Goal: Task Accomplishment & Management: Manage account settings

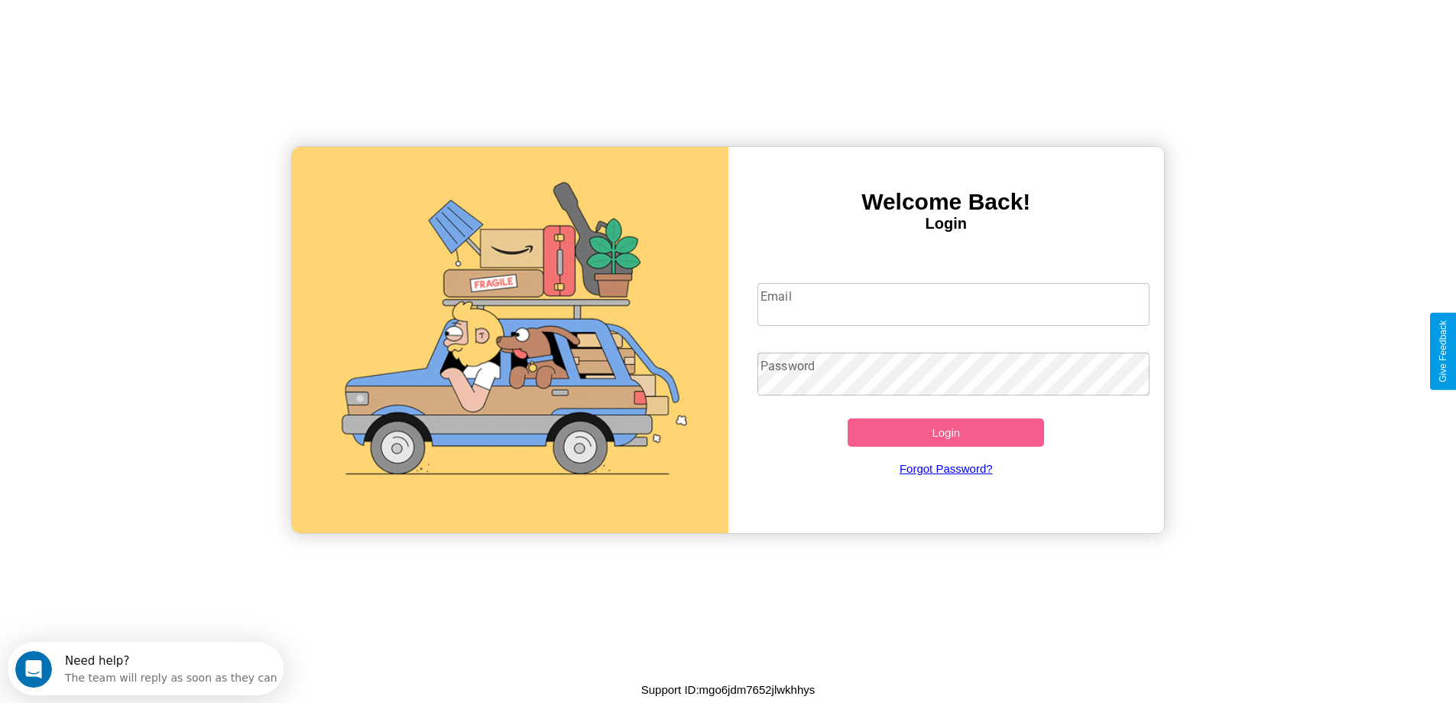
click at [953, 304] on input "Email" at bounding box center [954, 304] width 392 height 43
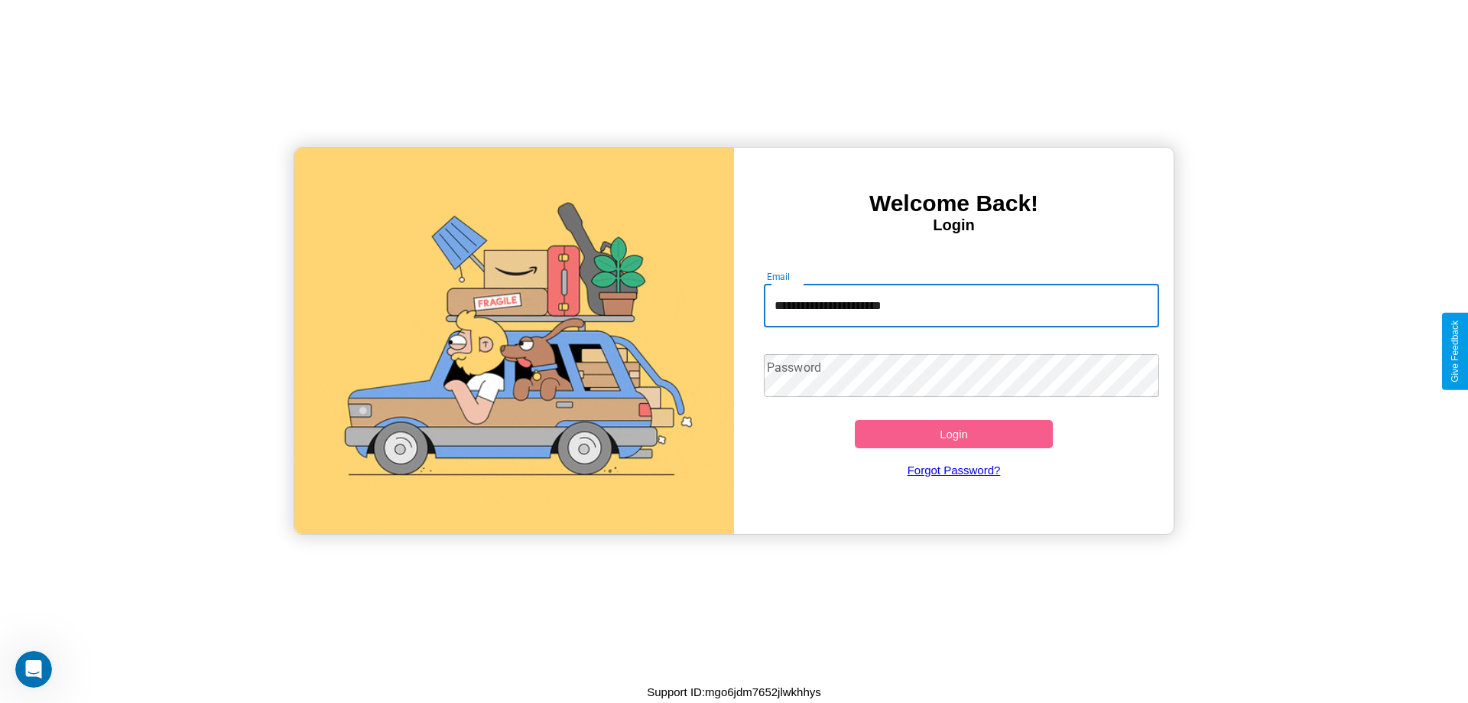
type input "**********"
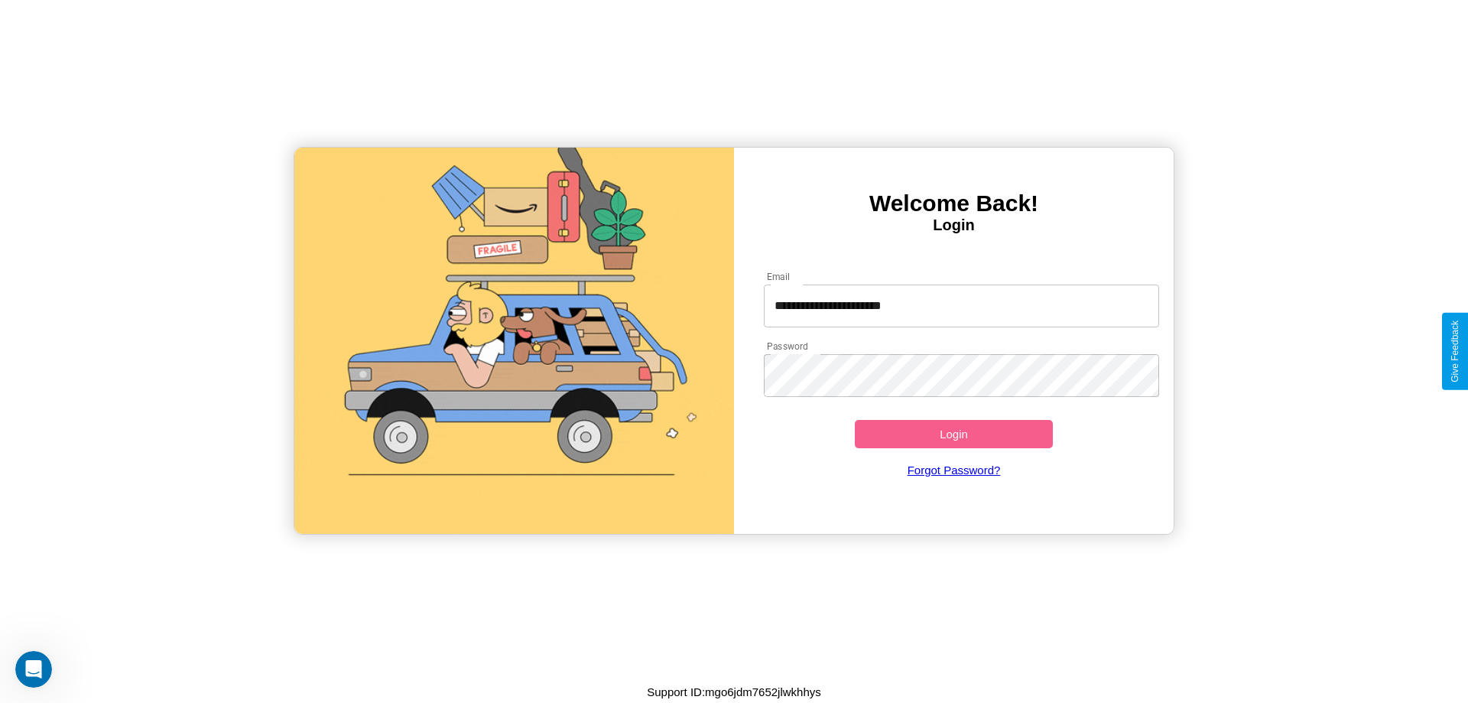
click at [953, 433] on button "Login" at bounding box center [954, 434] width 198 height 28
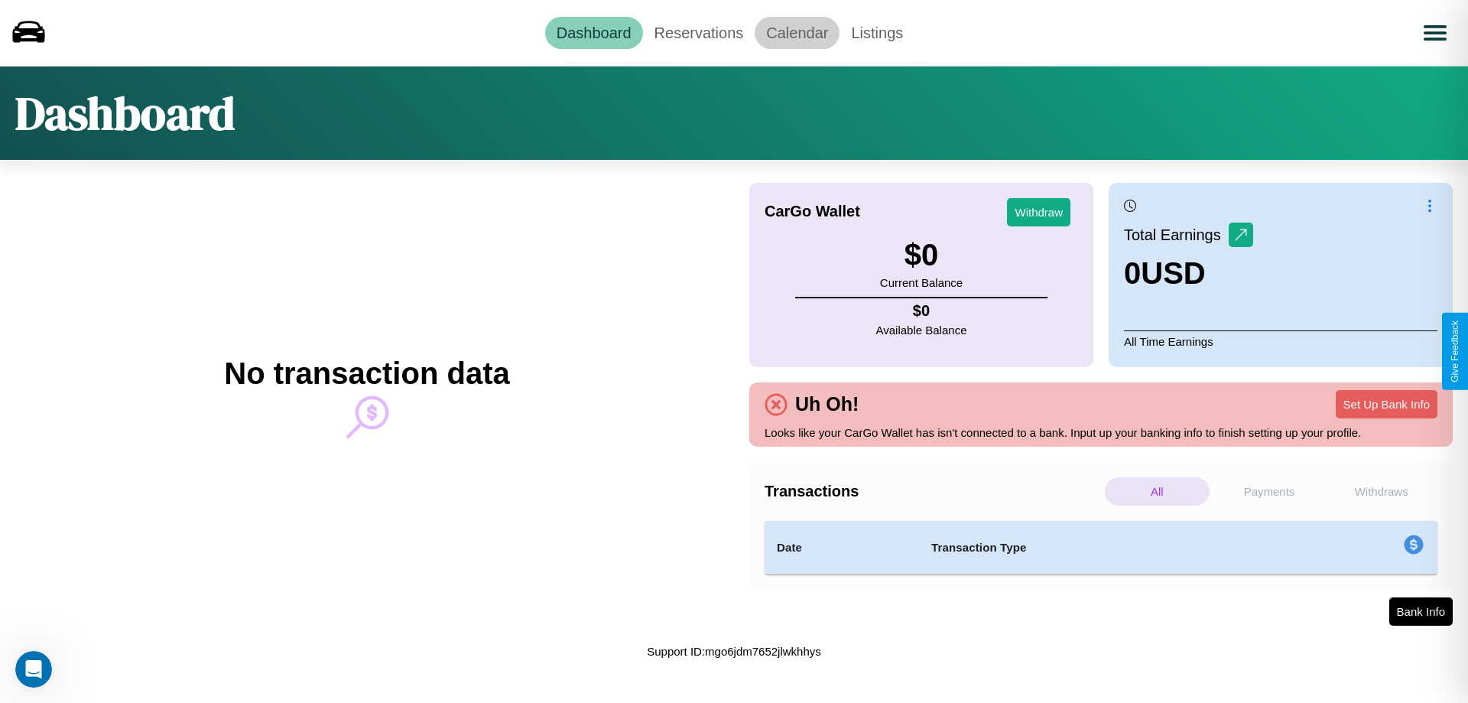
click at [797, 32] on link "Calendar" at bounding box center [797, 33] width 85 height 32
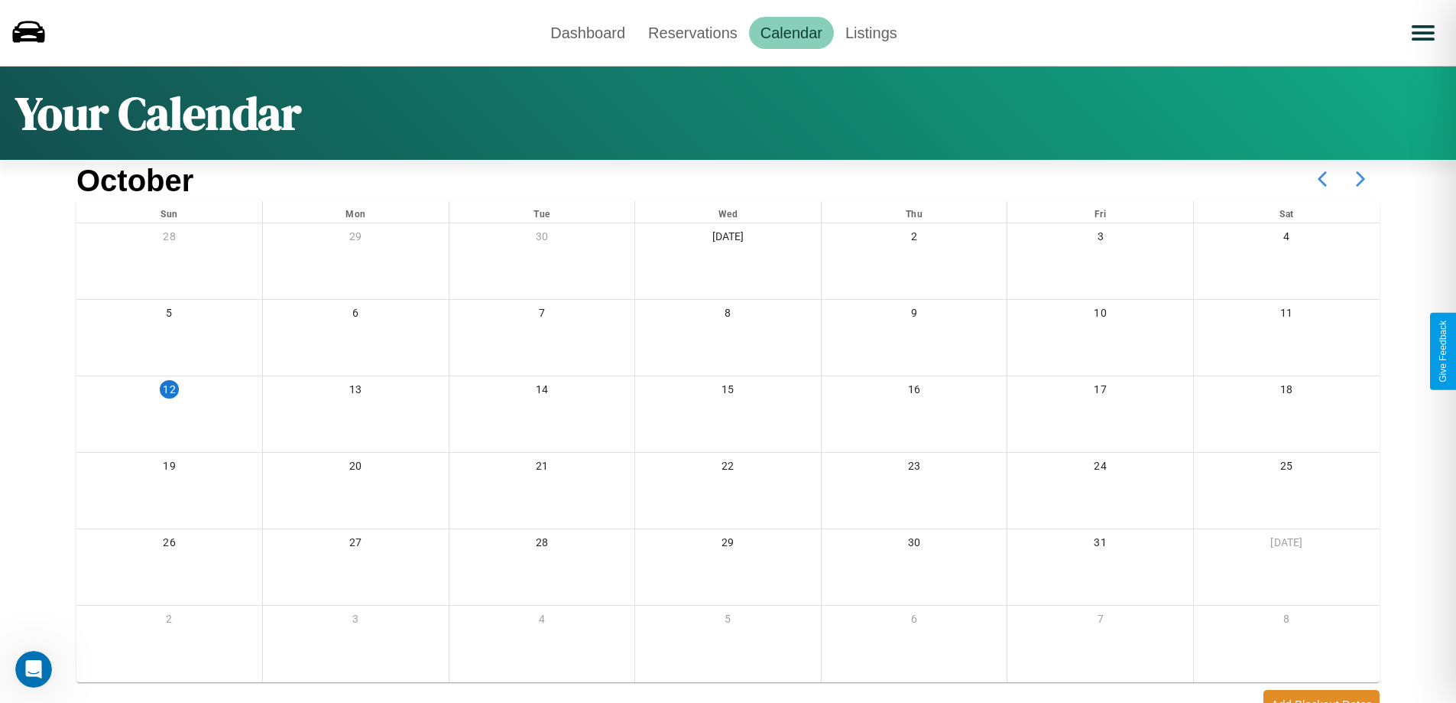
click at [1361, 179] on icon at bounding box center [1361, 179] width 38 height 38
click at [693, 32] on link "Reservations" at bounding box center [693, 33] width 112 height 32
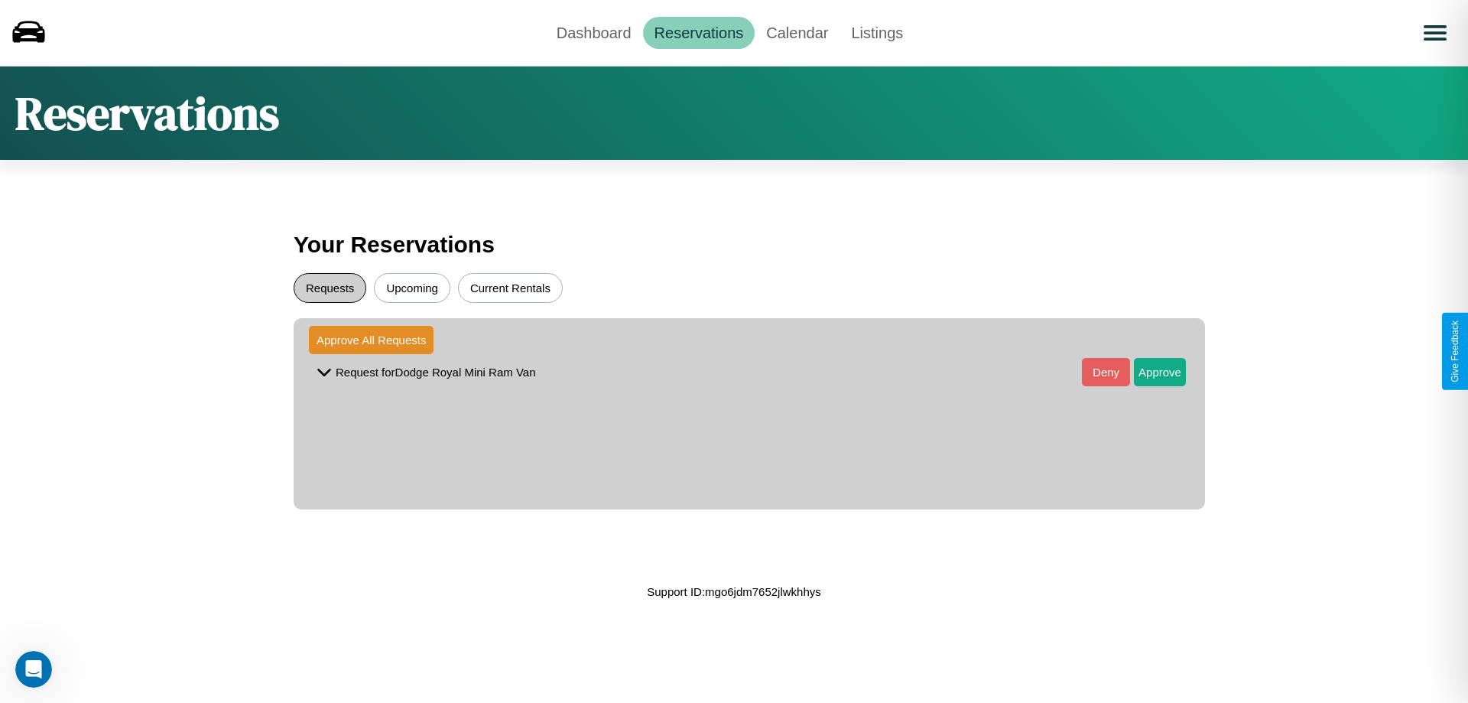
click at [329, 287] on button "Requests" at bounding box center [330, 288] width 73 height 30
click at [1148, 372] on button "Approve" at bounding box center [1160, 372] width 52 height 28
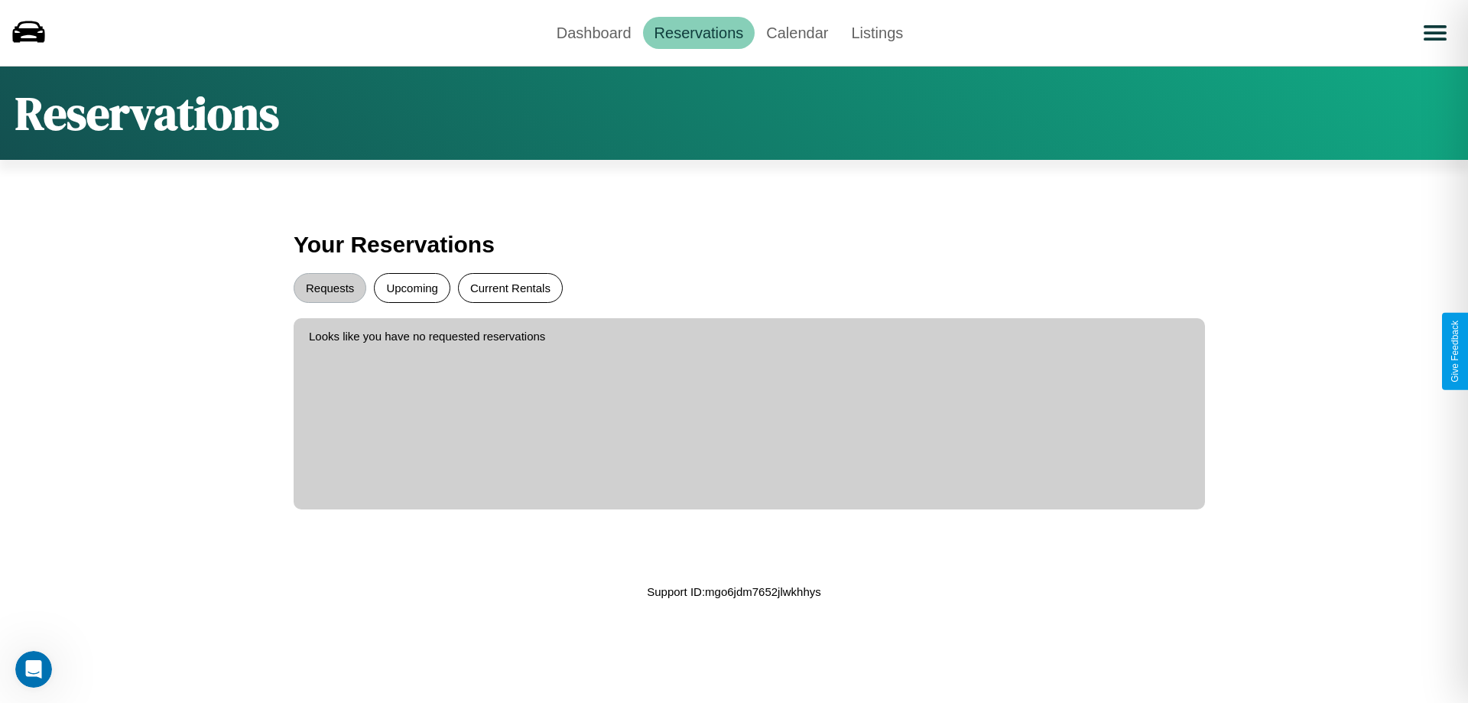
click at [510, 287] on button "Current Rentals" at bounding box center [510, 288] width 105 height 30
click at [593, 32] on link "Dashboard" at bounding box center [594, 33] width 98 height 32
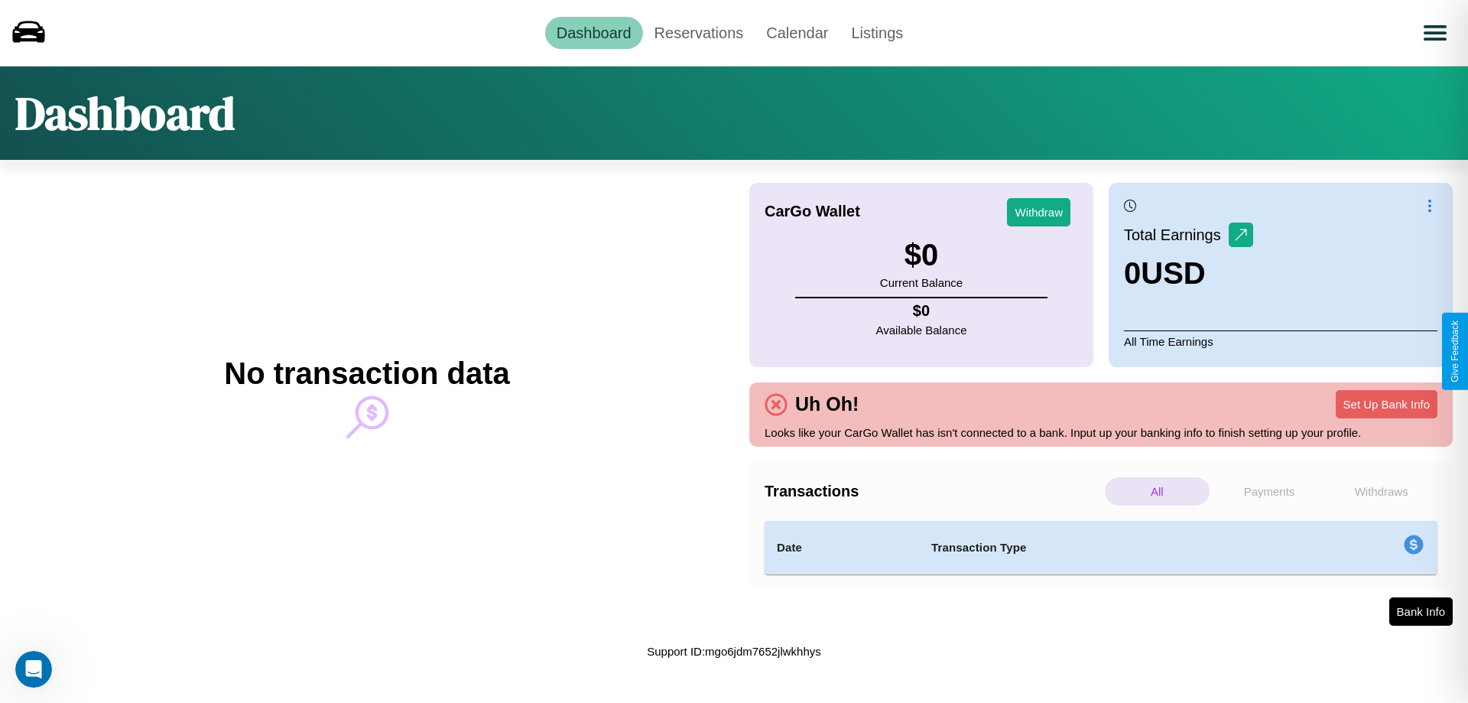
click at [1269, 491] on p "Payments" at bounding box center [1269, 491] width 105 height 28
click at [1381, 491] on p "Withdraws" at bounding box center [1381, 491] width 105 height 28
